Goal: Task Accomplishment & Management: Manage account settings

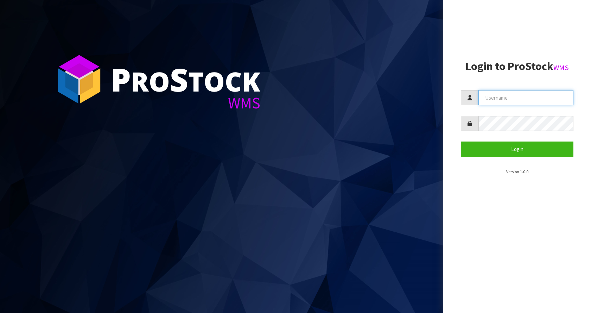
click at [539, 95] on input "text" at bounding box center [525, 97] width 95 height 15
type input "[EMAIL_ADDRESS][DOMAIN_NAME]"
click at [461, 141] on button "Login" at bounding box center [517, 148] width 113 height 15
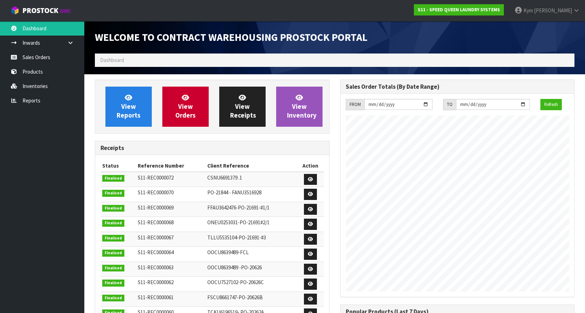
scroll to position [345, 245]
click at [50, 62] on link "Sales Orders" at bounding box center [42, 57] width 84 height 14
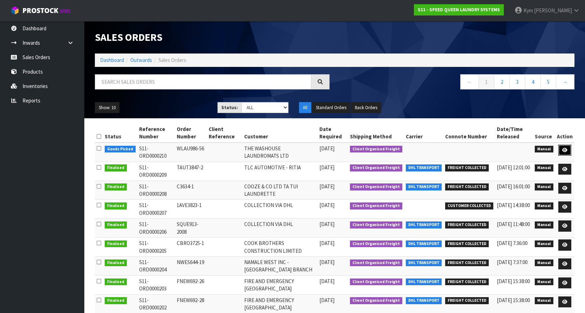
click at [561, 149] on link at bounding box center [565, 149] width 13 height 11
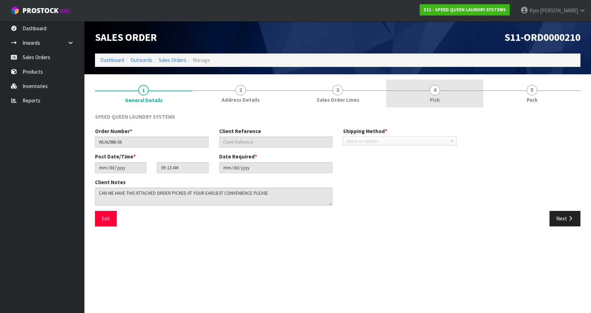
click at [443, 91] on link "4 Pick" at bounding box center [434, 93] width 97 height 28
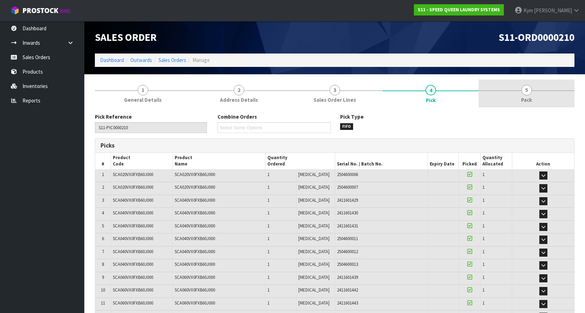
click at [522, 92] on span "5" at bounding box center [527, 90] width 11 height 11
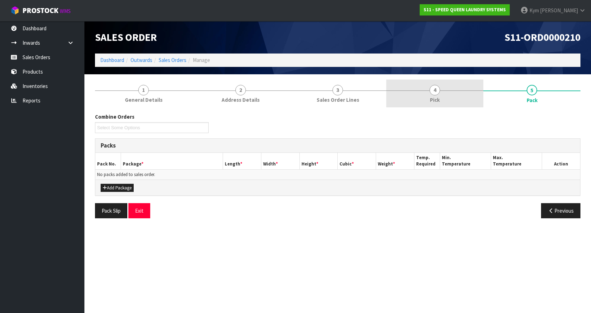
click at [440, 83] on link "4 Pick" at bounding box center [434, 93] width 97 height 28
